Goal: Find specific page/section: Find specific page/section

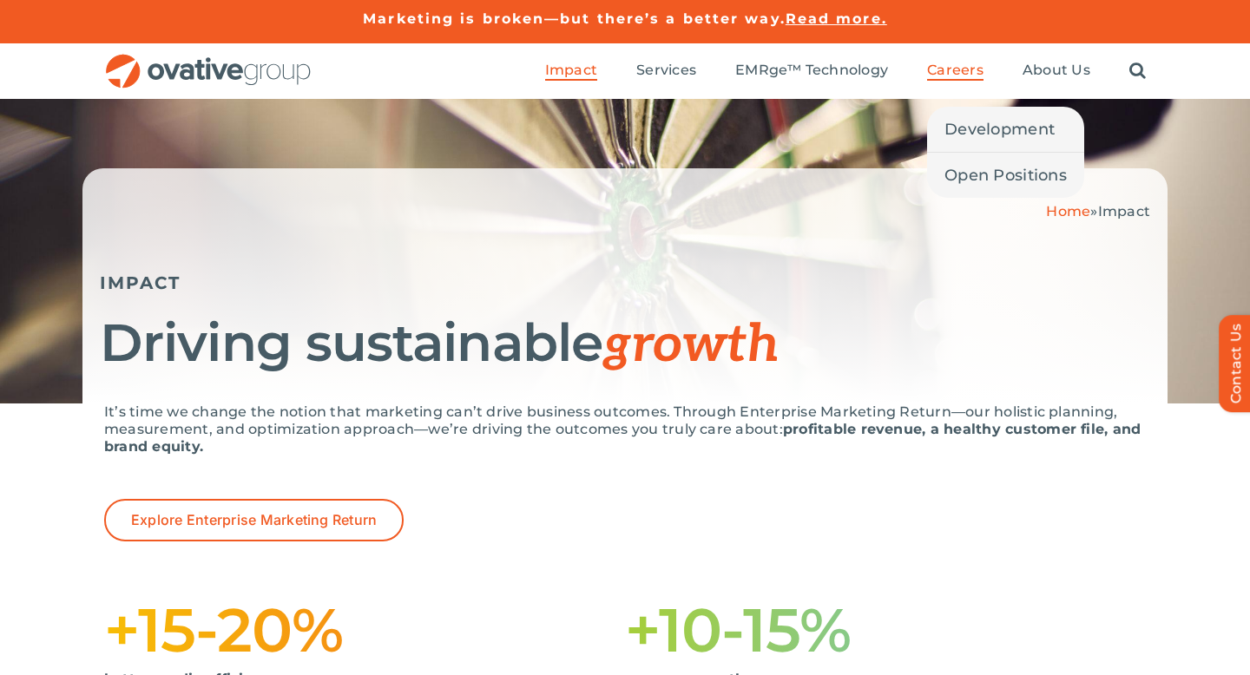
click at [970, 62] on span "Careers" at bounding box center [955, 70] width 56 height 17
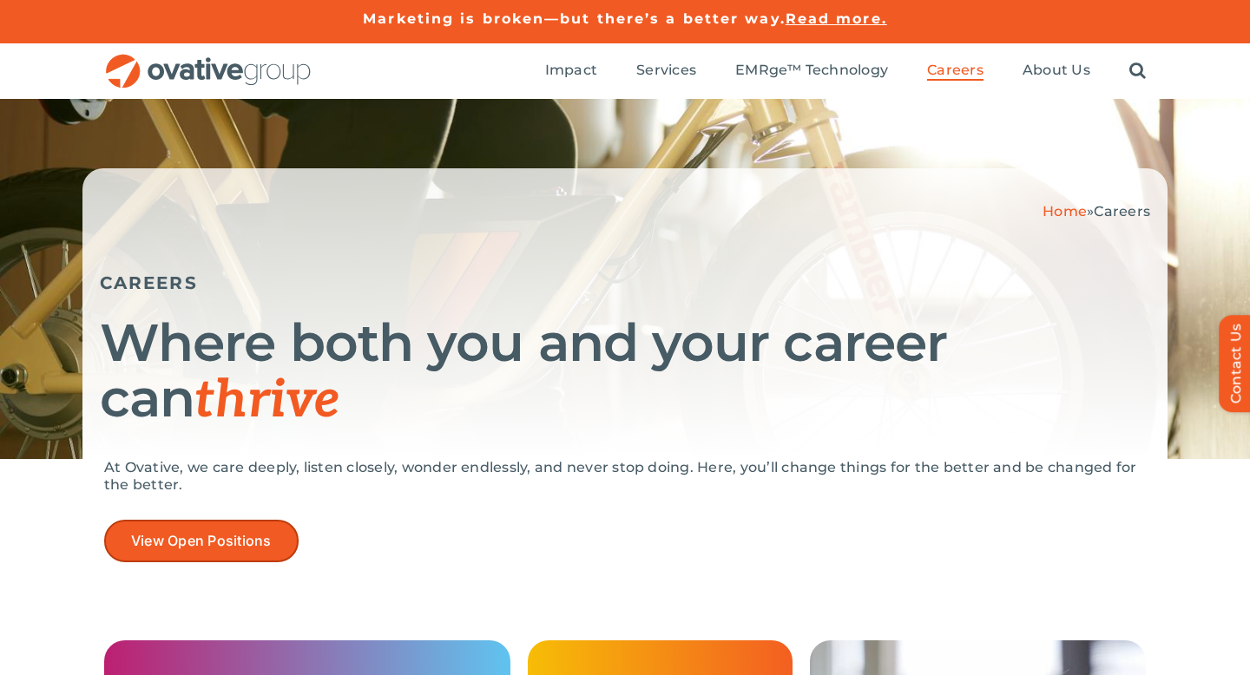
click at [241, 523] on link "View Open Positions" at bounding box center [201, 541] width 194 height 43
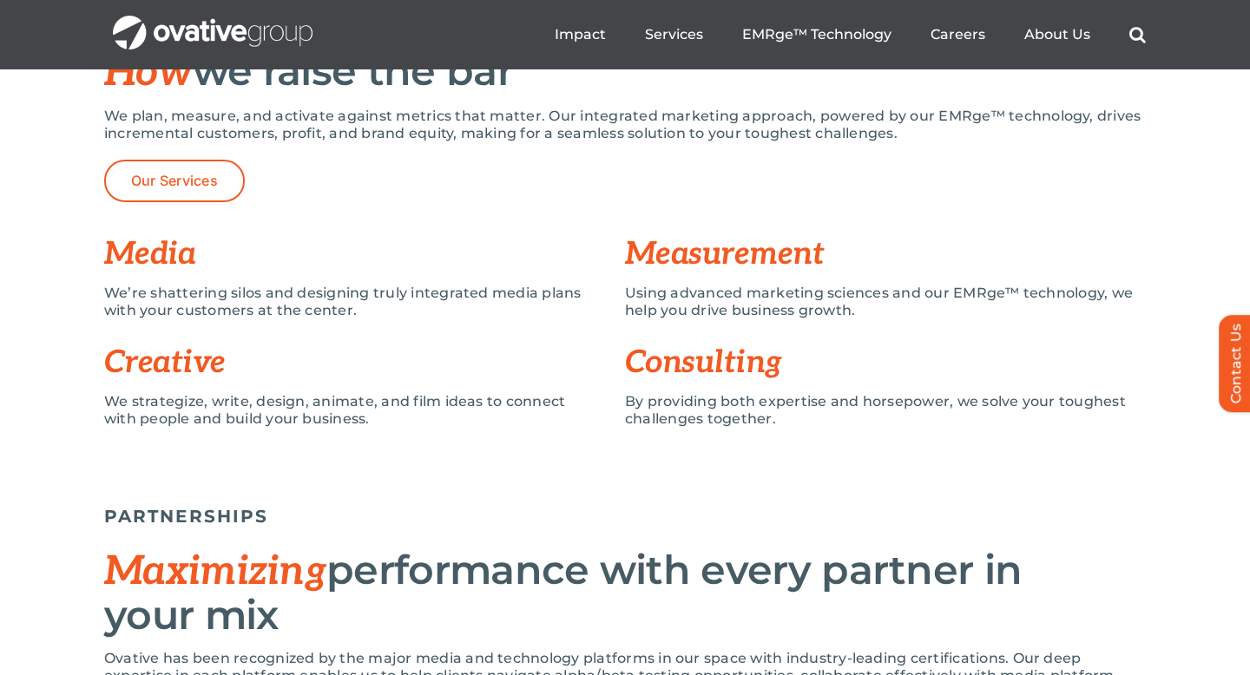
scroll to position [1276, 0]
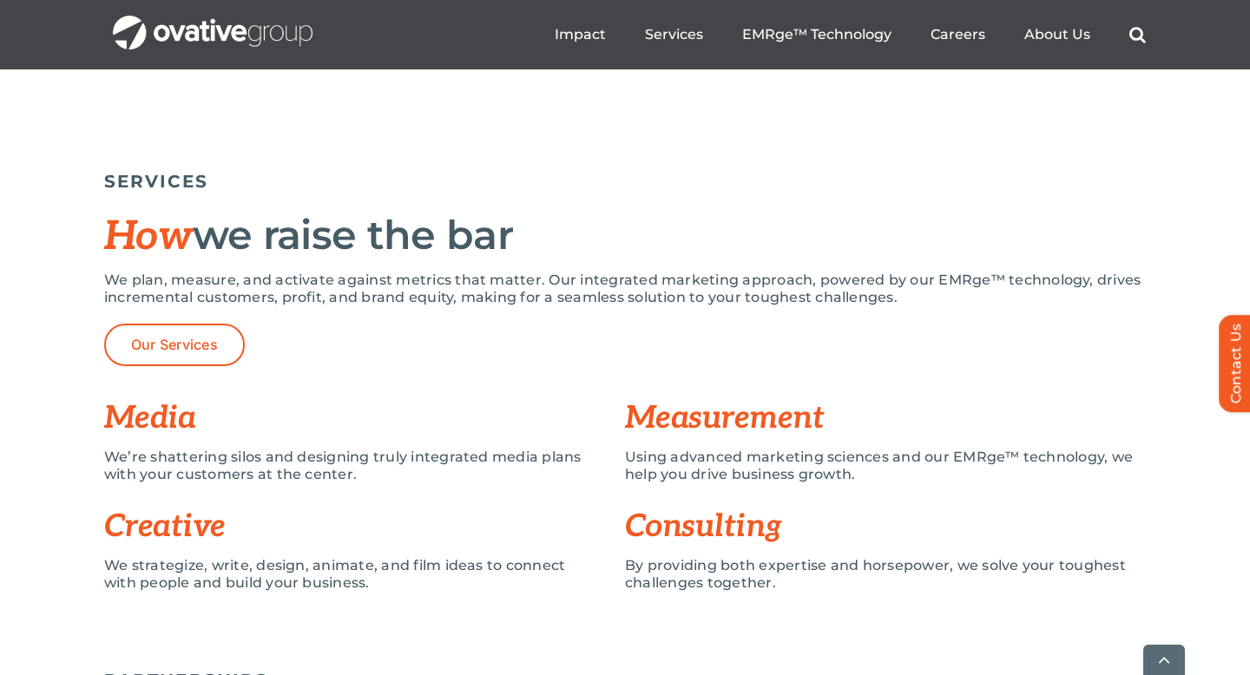
scroll to position [1120, 0]
